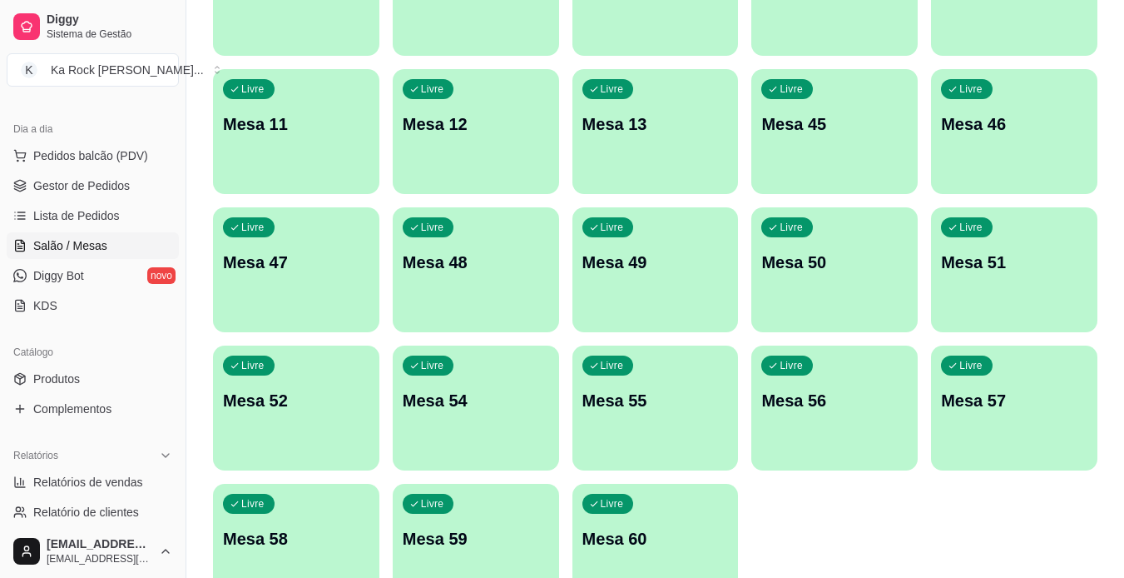
scroll to position [416, 0]
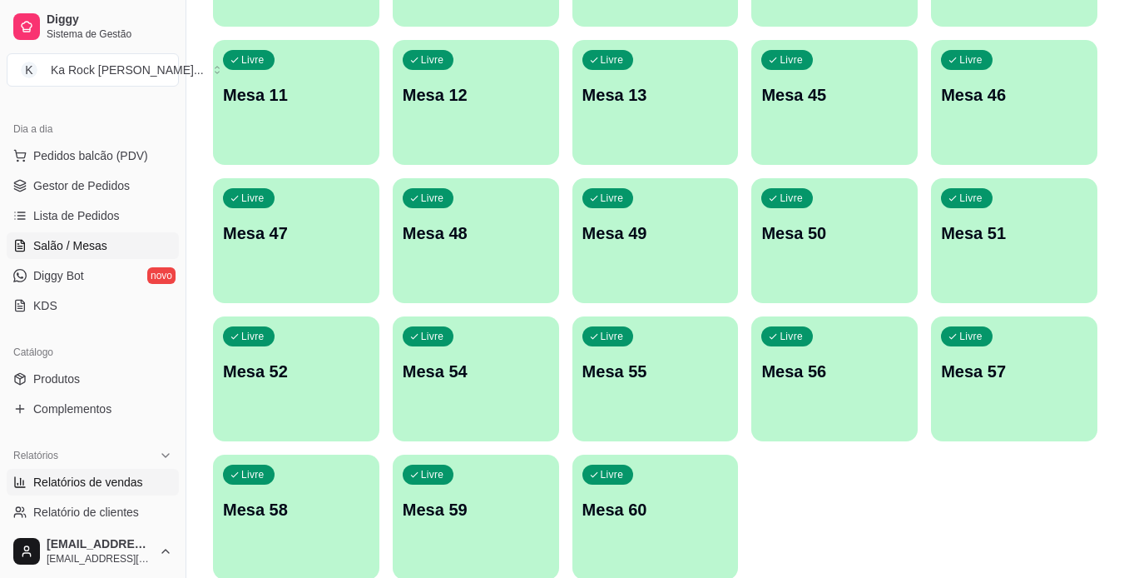
click at [136, 474] on span "Relatórios de vendas" at bounding box center [88, 482] width 110 height 17
select select "ALL"
select select "0"
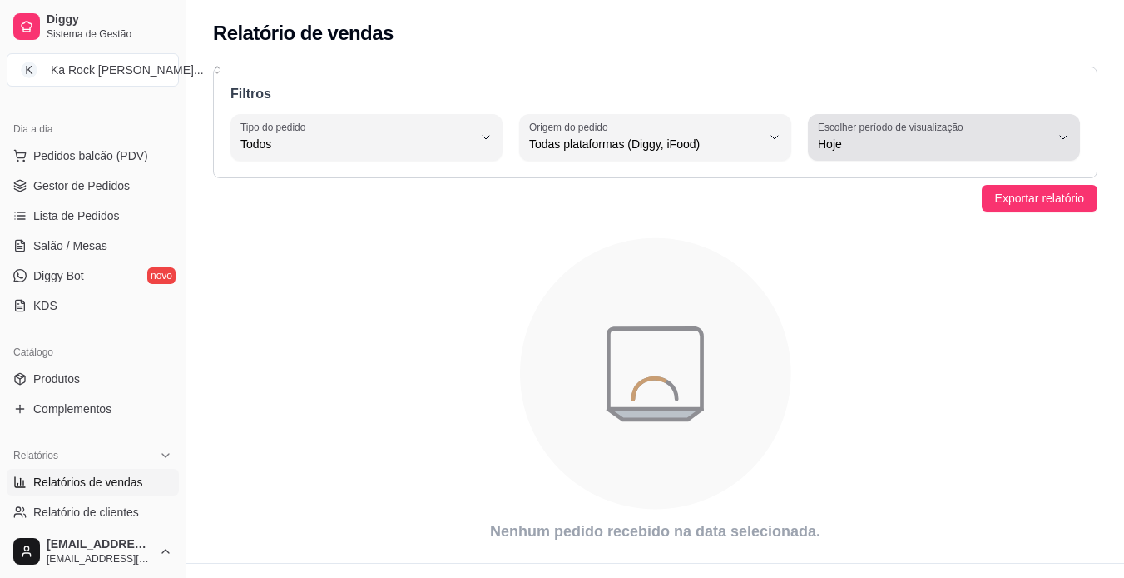
click at [963, 134] on div "Hoje" at bounding box center [934, 137] width 232 height 33
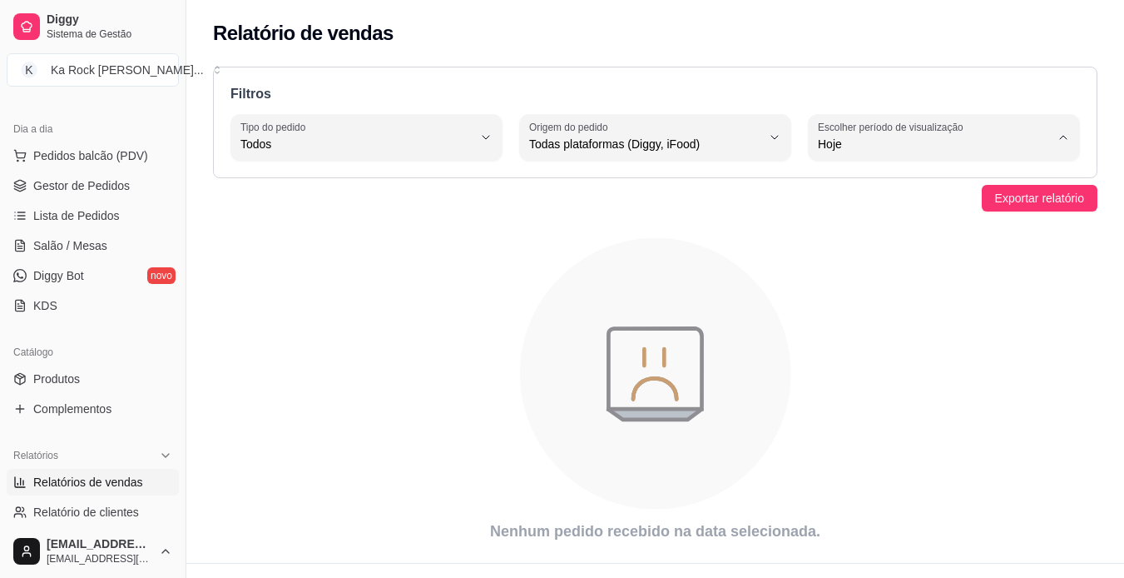
click at [953, 216] on span "Ontem" at bounding box center [936, 211] width 220 height 16
type input "1"
select select "1"
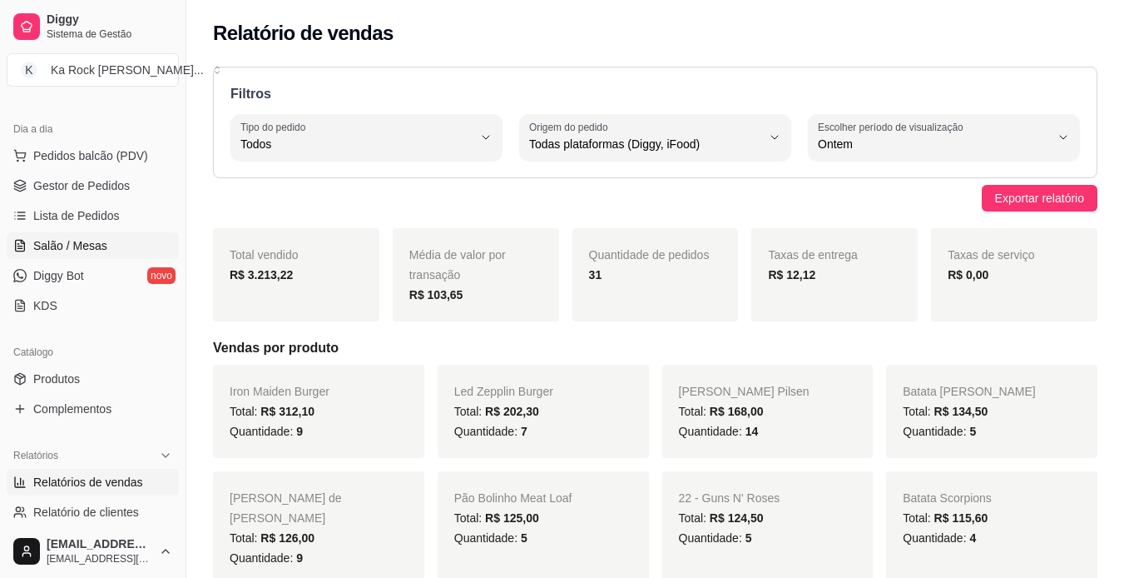
click at [84, 254] on link "Salão / Mesas" at bounding box center [93, 245] width 172 height 27
